Goal: Transaction & Acquisition: Purchase product/service

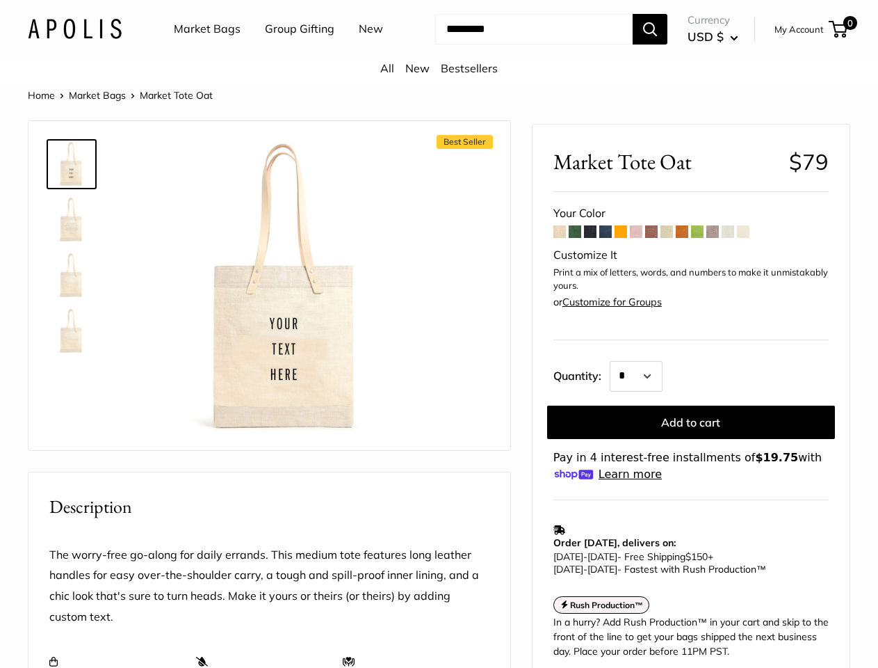
click at [439, 334] on div "Best Seller Roll over image to zoom in" at bounding box center [269, 285] width 447 height 301
click at [439, 45] on input "Search..." at bounding box center [533, 29] width 197 height 31
click at [287, 51] on ul "Market Bags Group Gifting New" at bounding box center [291, 29] width 234 height 45
click at [522, 45] on input "Search..." at bounding box center [533, 29] width 197 height 31
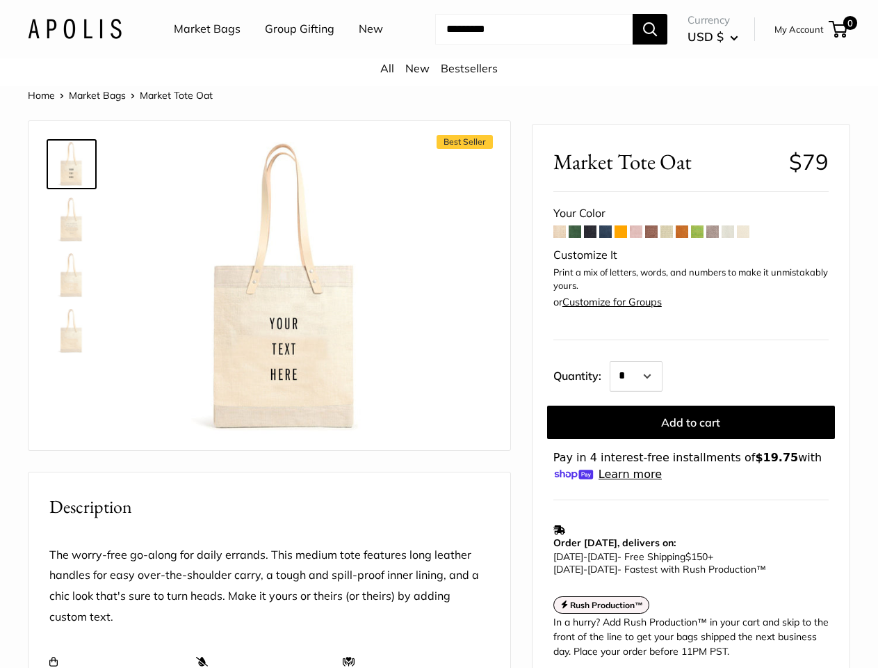
click at [439, 385] on div "Best Seller Roll over image to zoom in" at bounding box center [269, 285] width 447 height 301
click at [287, 305] on img at bounding box center [286, 288] width 293 height 293
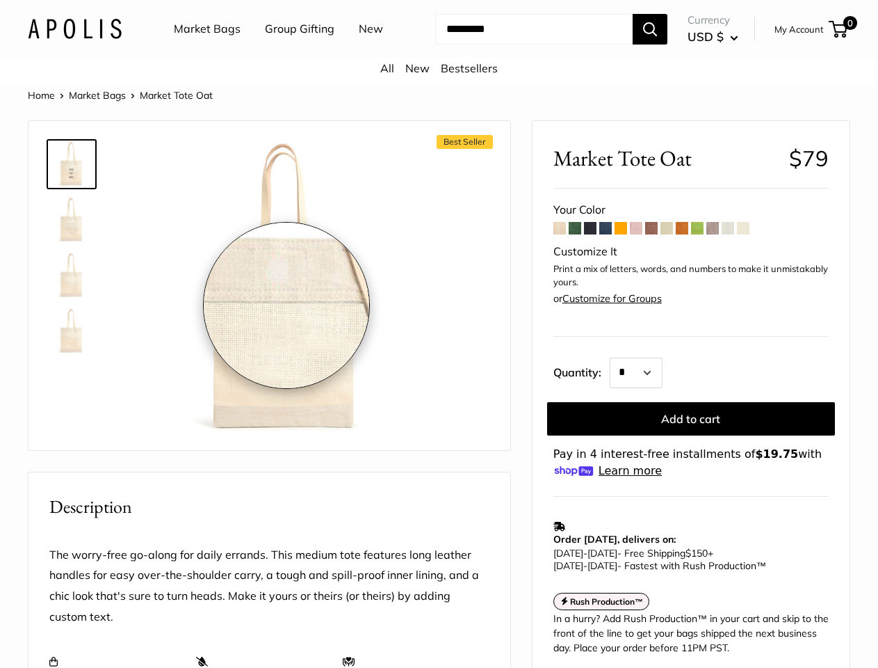
click at [287, 305] on div "Roll over image to zoom in" at bounding box center [286, 289] width 293 height 294
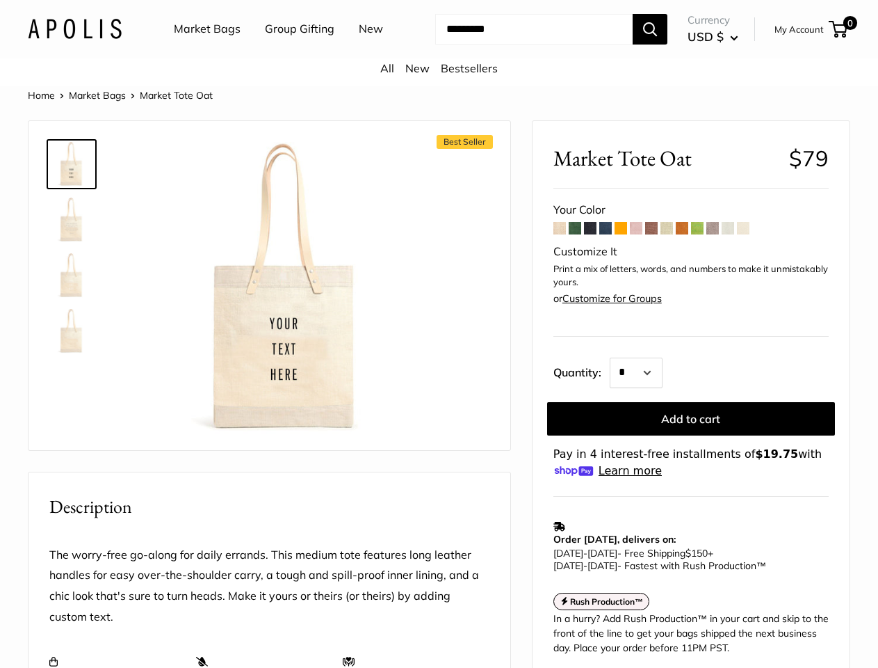
click at [691, 513] on td "Order [DATE], delivers on: [DATE] - [DATE] - Free Shipping $150 + [DATE] - [DAT…" at bounding box center [691, 546] width 275 height 67
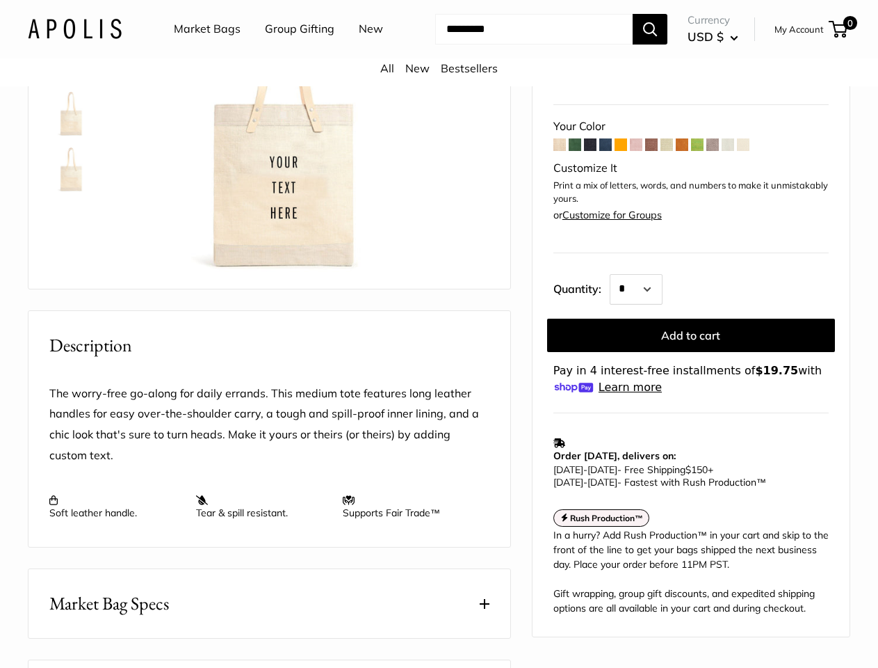
click at [369, 467] on p "The worry-free go-along for daily errands. This medium tote features long leath…" at bounding box center [269, 424] width 440 height 83
